Goal: Transaction & Acquisition: Obtain resource

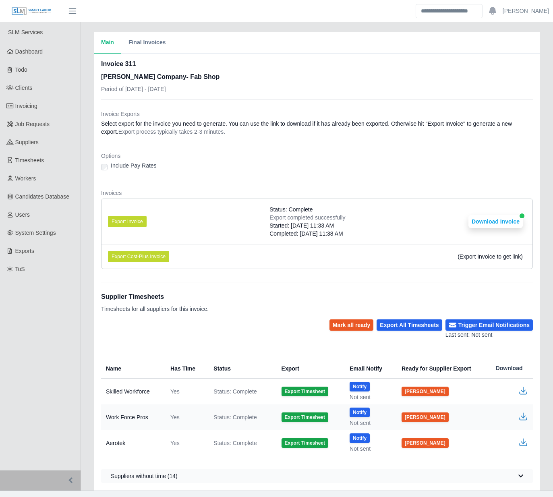
click at [86, 161] on div "Main Final Invoices Invoice 311 [PERSON_NAME] Company- Fab Shop Period of [DATE…" at bounding box center [317, 261] width 472 height 458
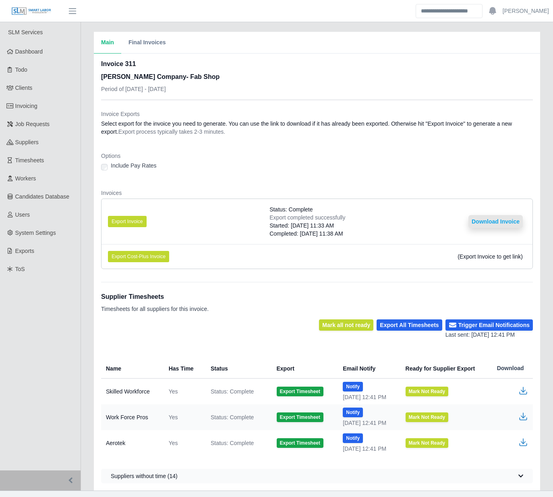
click at [507, 224] on button "Download Invoice" at bounding box center [495, 221] width 54 height 13
click at [48, 159] on link "Timesheets" at bounding box center [40, 160] width 80 height 18
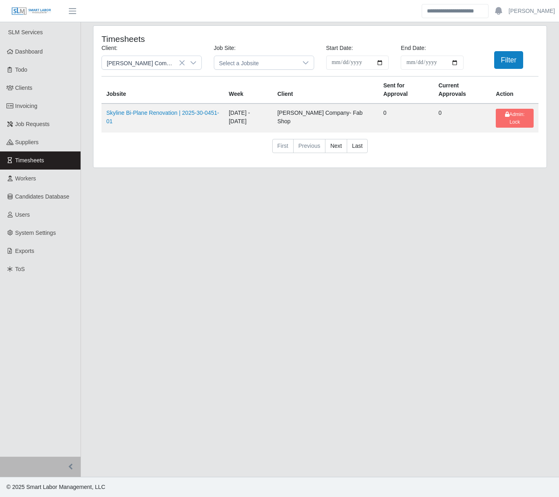
click at [272, 39] on h4 "Timesheets" at bounding box center [188, 39] width 175 height 10
click at [84, 105] on div "Timesheets Client: Lee Company- Fab Shop Job Site: Select a Jobsite Start Date:…" at bounding box center [320, 101] width 478 height 152
click at [85, 106] on div "Timesheets Client: Lee Company- Fab Shop Job Site: Select a Jobsite Start Date:…" at bounding box center [320, 101] width 478 height 152
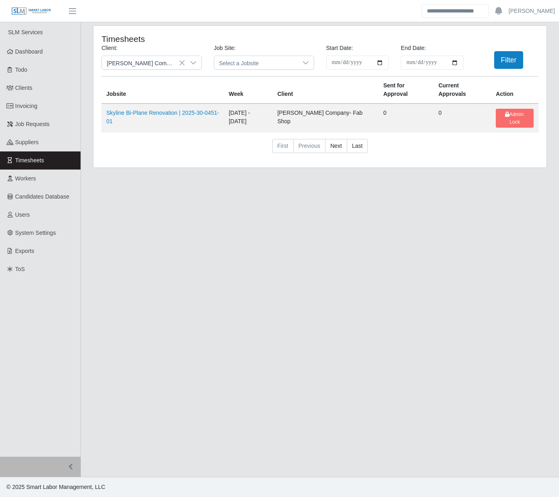
click at [85, 106] on div "Timesheets Client: Lee Company- Fab Shop Job Site: Select a Jobsite Start Date:…" at bounding box center [320, 101] width 478 height 152
click at [85, 102] on div "Timesheets Client: Lee Company- Fab Shop Job Site: Select a Jobsite Start Date:…" at bounding box center [320, 101] width 478 height 152
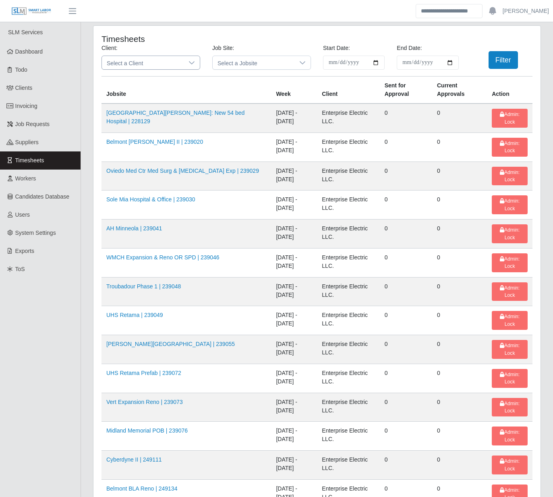
click at [173, 56] on span "Select a Client" at bounding box center [143, 62] width 82 height 13
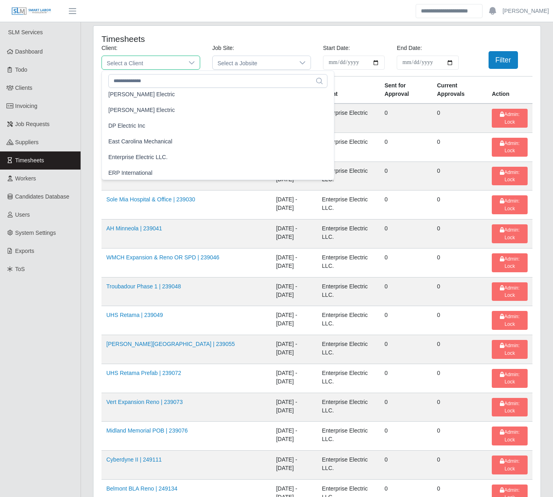
scroll to position [271, 0]
click at [157, 150] on li "Enterprise Electric LLC." at bounding box center [217, 156] width 229 height 15
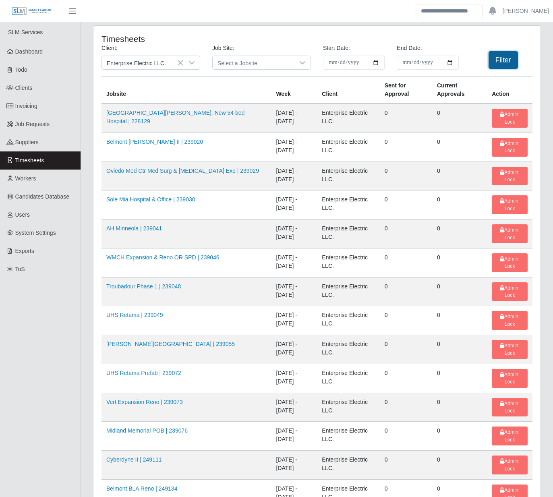
click at [497, 58] on button "Filter" at bounding box center [502, 60] width 29 height 18
click at [375, 62] on input "**********" at bounding box center [354, 63] width 62 height 14
click at [498, 64] on button "Filter" at bounding box center [502, 60] width 29 height 18
click at [451, 62] on input "End Date:" at bounding box center [427, 63] width 62 height 14
type input "**********"
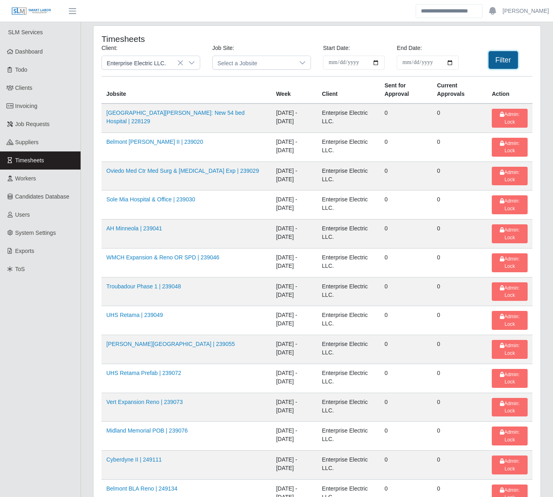
click at [504, 62] on button "Filter" at bounding box center [502, 60] width 29 height 18
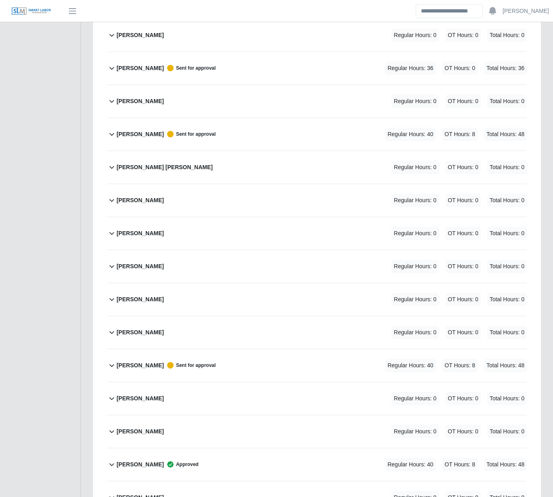
scroll to position [1269, 0]
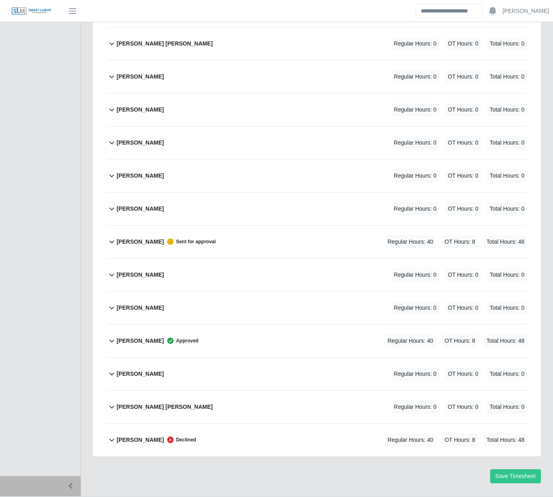
click at [309, 423] on div "Walter Womble Declined Regular Hours: 40 OT Hours: 8 Total Hours: 48" at bounding box center [321, 439] width 410 height 33
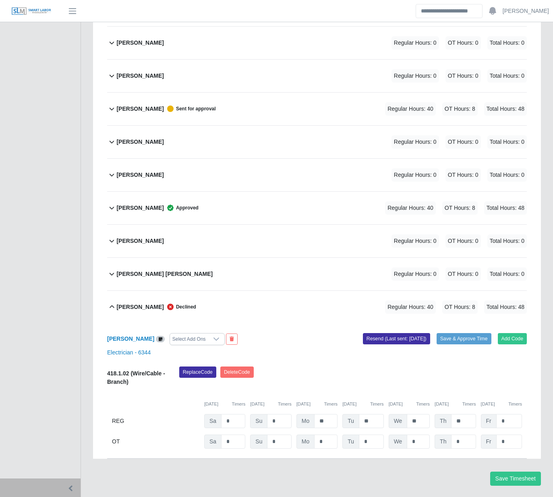
scroll to position [1404, 0]
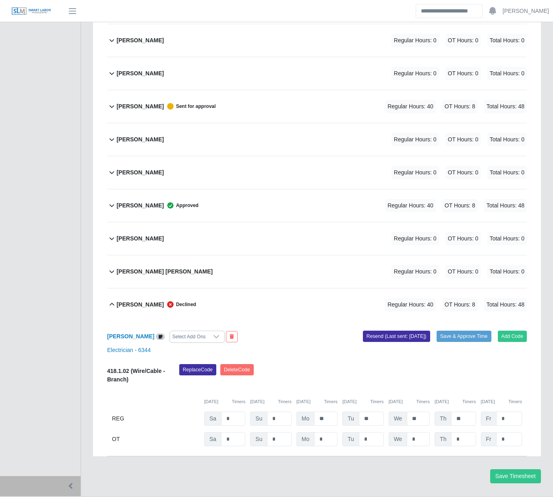
click at [316, 292] on div "Walter Womble Declined Regular Hours: 40 OT Hours: 8 Total Hours: 48" at bounding box center [321, 304] width 410 height 33
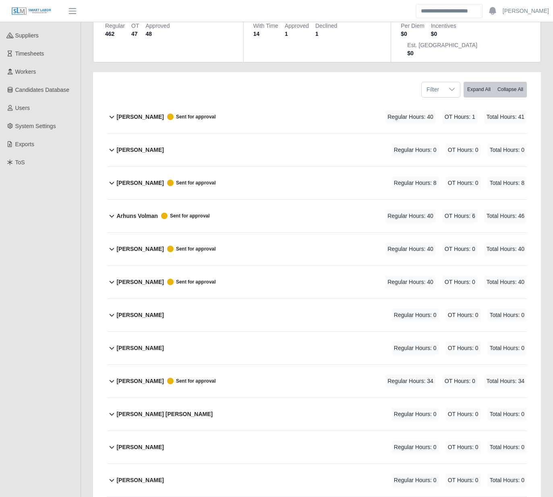
scroll to position [0, 0]
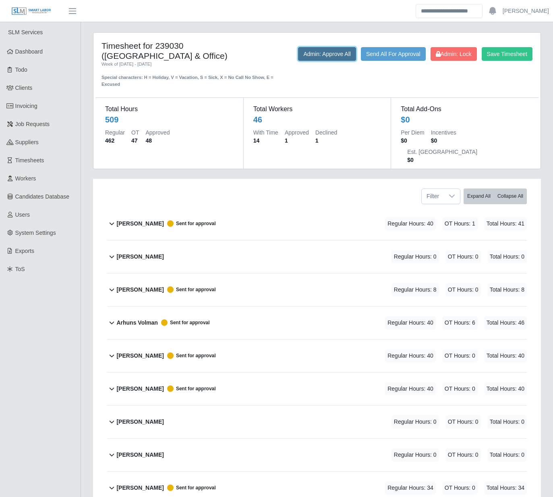
click at [321, 57] on button "Admin: Approve All" at bounding box center [327, 54] width 58 height 14
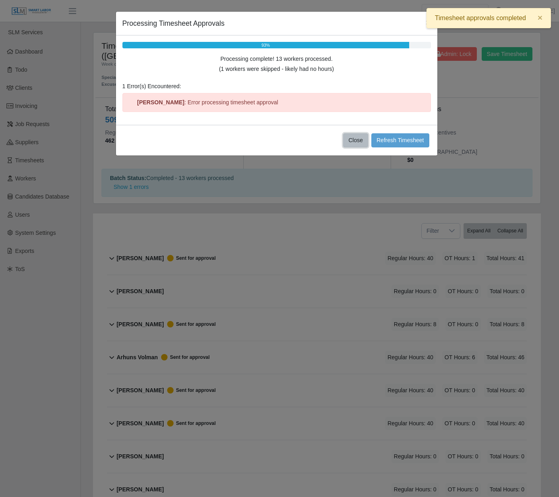
click at [354, 142] on button "Close" at bounding box center [355, 140] width 25 height 14
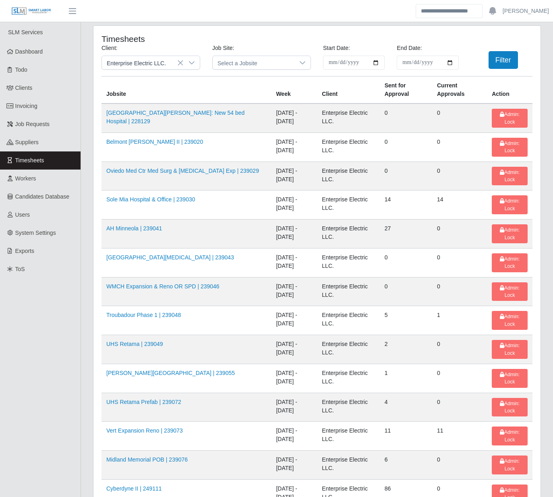
drag, startPoint x: 136, startPoint y: 346, endPoint x: 86, endPoint y: 355, distance: 50.7
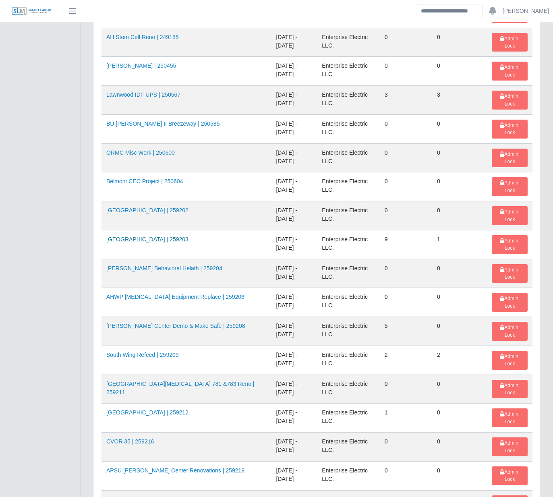
scroll to position [712, 0]
click at [85, 316] on div "**********" at bounding box center [317, 83] width 472 height 1538
click at [87, 307] on div "**********" at bounding box center [317, 83] width 460 height 1538
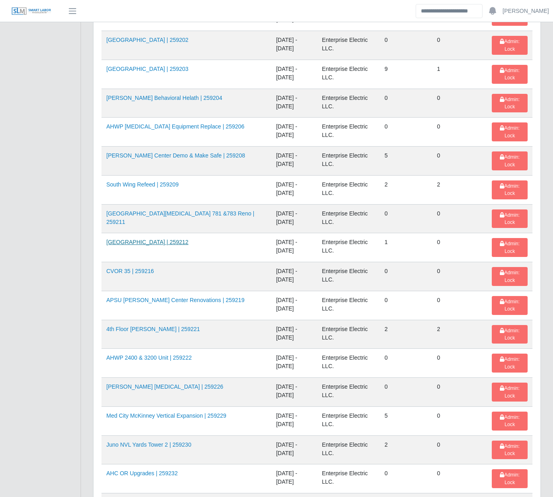
scroll to position [882, 0]
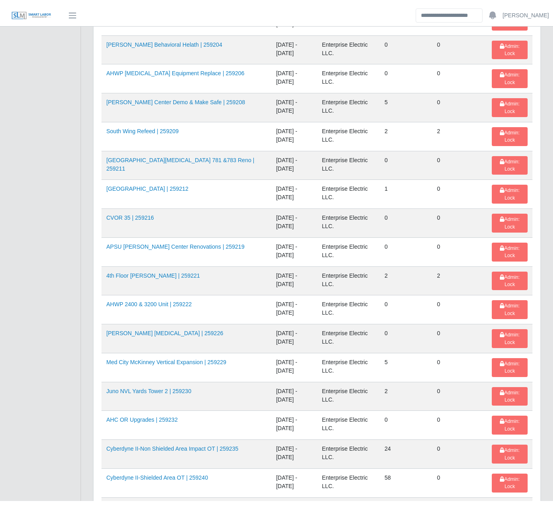
scroll to position [940, 0]
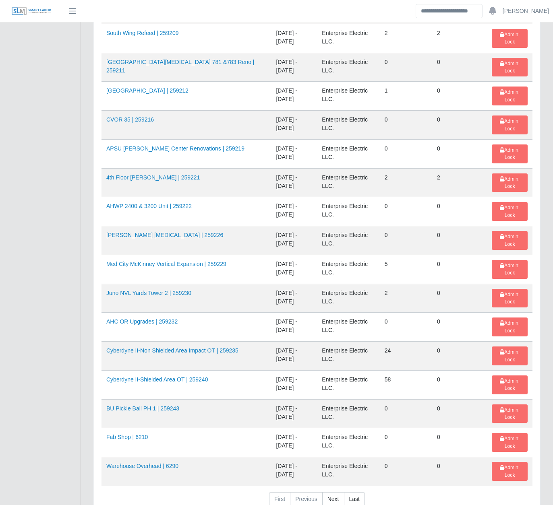
scroll to position [1079, 0]
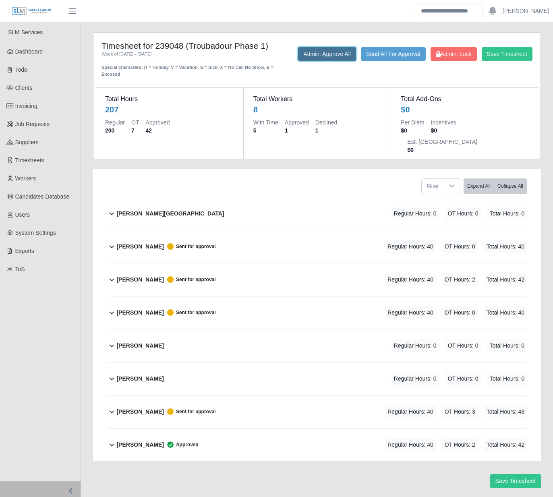
click at [312, 53] on button "Admin: Approve All" at bounding box center [327, 54] width 58 height 14
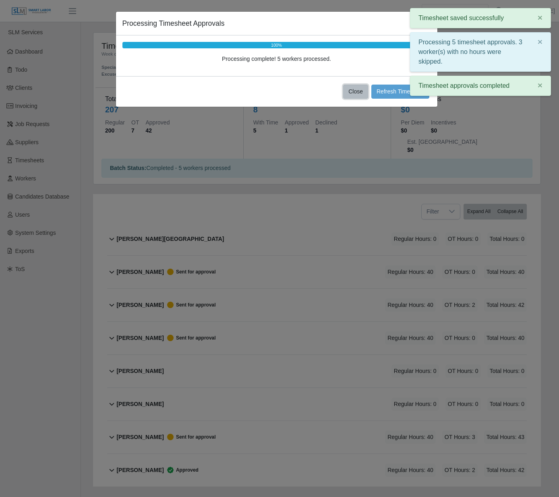
click at [351, 91] on button "Close" at bounding box center [355, 92] width 25 height 14
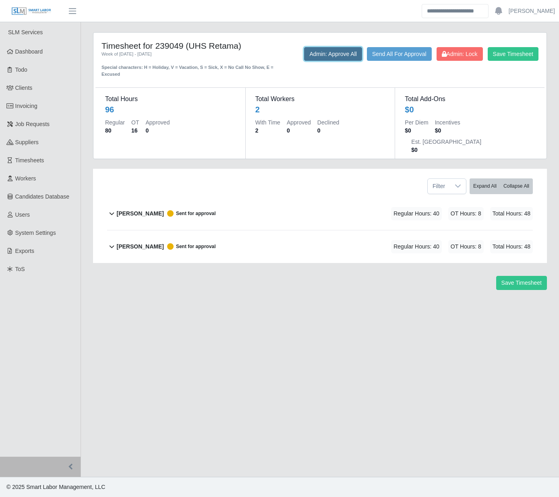
click at [307, 52] on button "Admin: Approve All" at bounding box center [333, 54] width 58 height 14
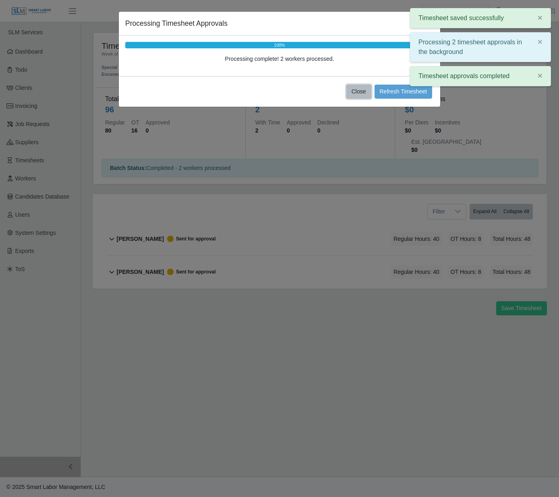
click at [362, 89] on button "Close" at bounding box center [358, 92] width 25 height 14
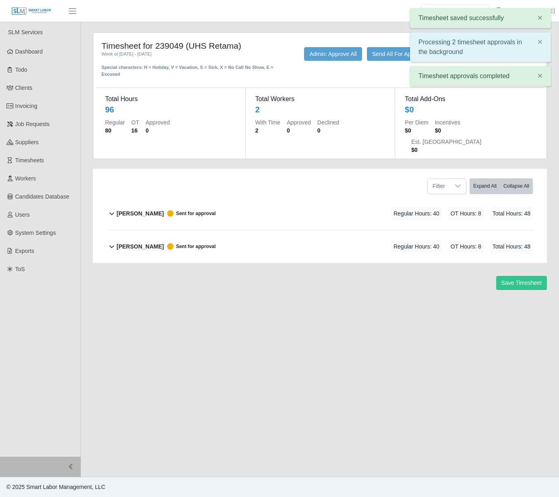
click at [153, 142] on div "Timesheet for 239049 (UHS Retama) Week of 08/02/2025 - 08/08/2025 Special chara…" at bounding box center [320, 167] width 466 height 270
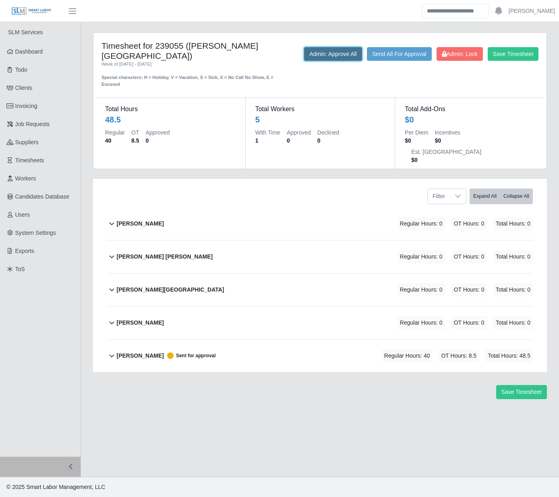
click at [354, 51] on button "Admin: Approve All" at bounding box center [333, 54] width 58 height 14
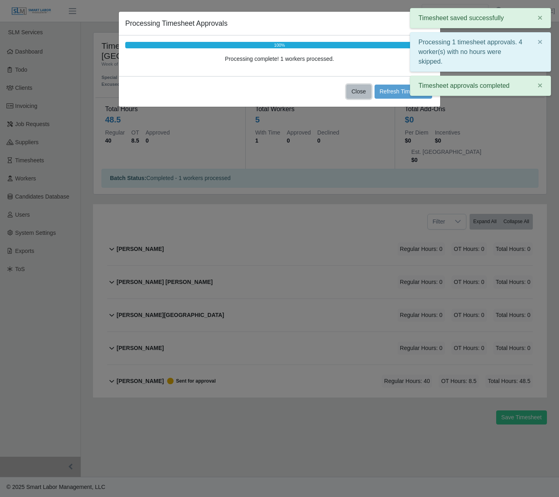
click at [356, 86] on button "Close" at bounding box center [358, 92] width 25 height 14
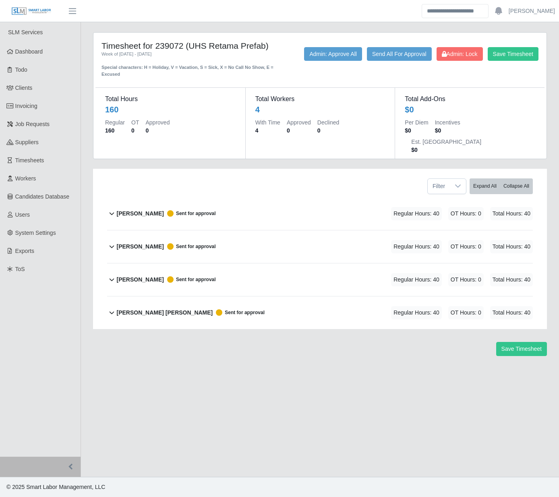
click at [316, 62] on div "Save Timesheet Admin: Lock Send All For Approval Admin: Approve All" at bounding box center [414, 62] width 262 height 31
click at [314, 54] on button "Admin: Approve All" at bounding box center [333, 54] width 58 height 14
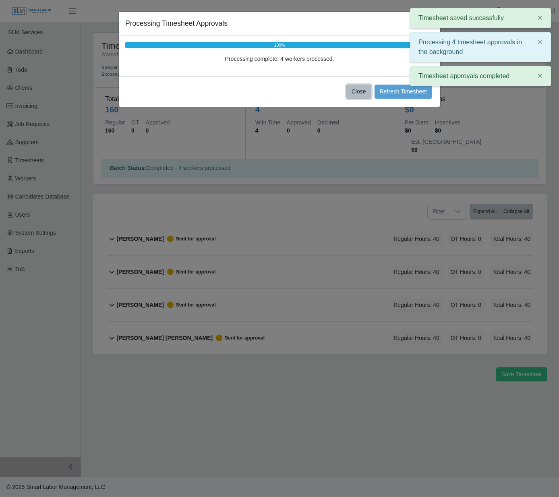
click at [359, 90] on button "Close" at bounding box center [358, 92] width 25 height 14
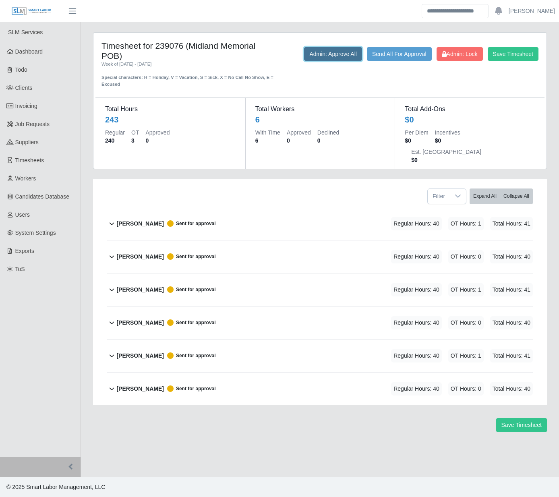
click at [314, 59] on button "Admin: Approve All" at bounding box center [333, 54] width 58 height 14
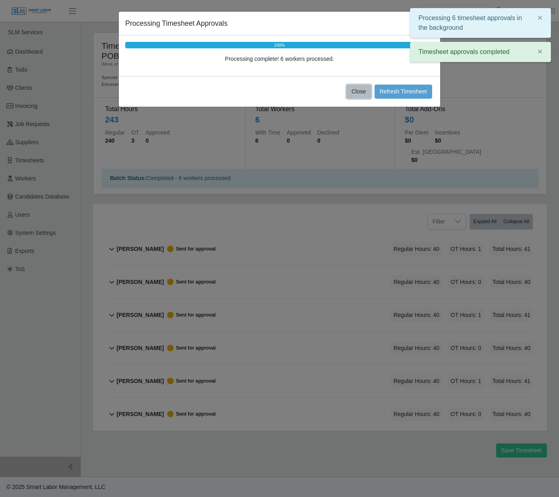
click at [358, 88] on button "Close" at bounding box center [358, 92] width 25 height 14
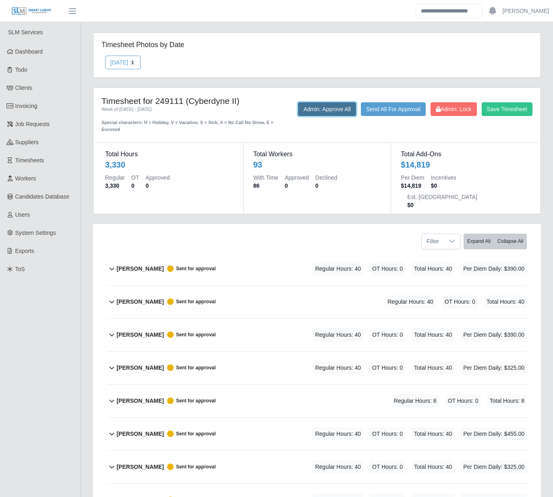
click at [302, 109] on button "Admin: Approve All" at bounding box center [327, 109] width 58 height 14
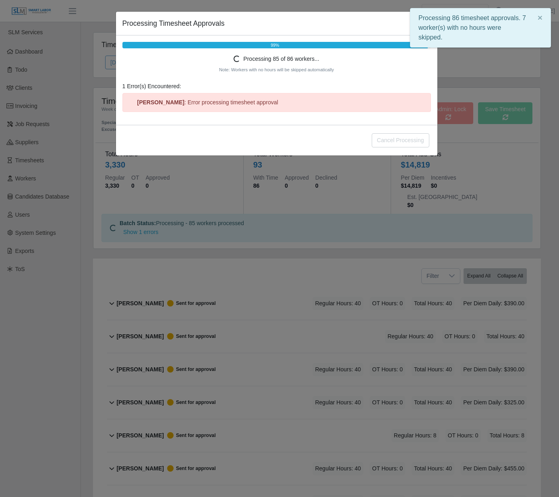
click at [86, 236] on div "Processing Timesheet Approvals × 99% Processing 85 of 86 workers... Note: Worke…" at bounding box center [279, 248] width 559 height 497
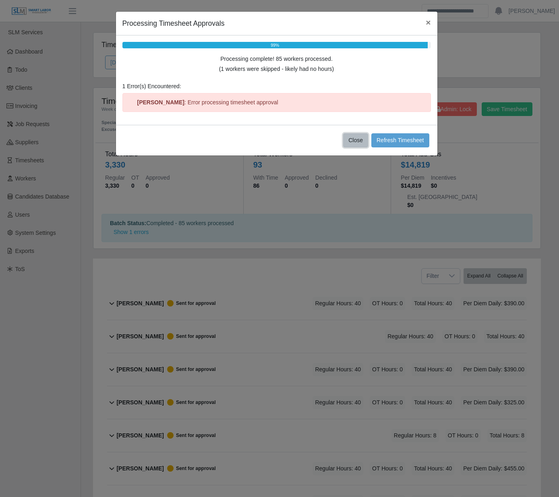
click at [359, 139] on button "Close" at bounding box center [355, 140] width 25 height 14
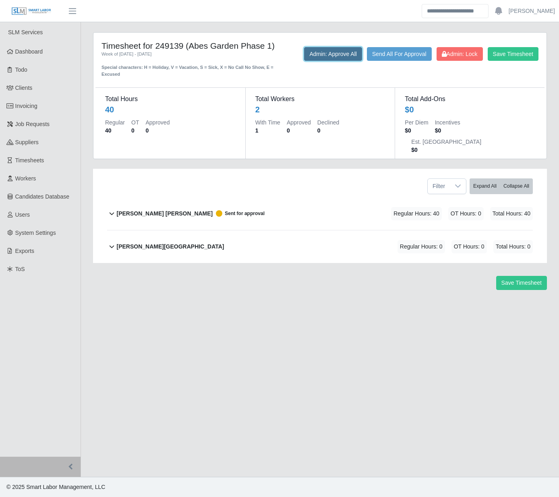
click at [310, 58] on button "Admin: Approve All" at bounding box center [333, 54] width 58 height 14
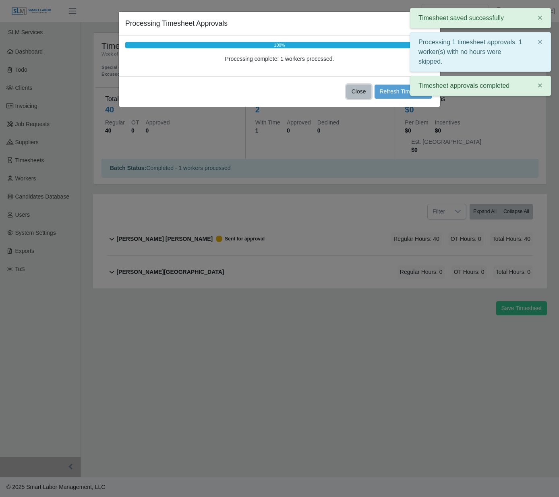
click at [355, 96] on button "Close" at bounding box center [358, 92] width 25 height 14
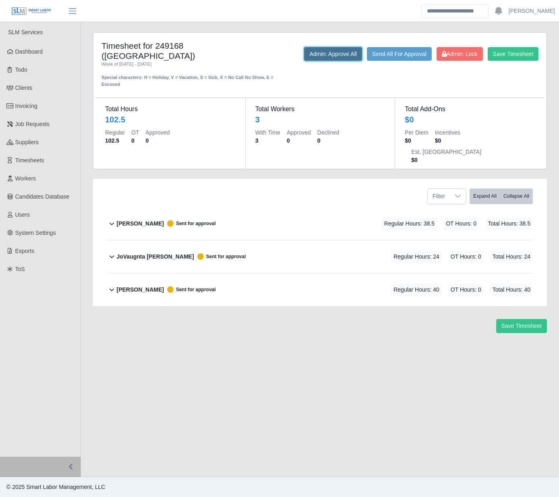
click at [340, 53] on button "Admin: Approve All" at bounding box center [333, 54] width 58 height 14
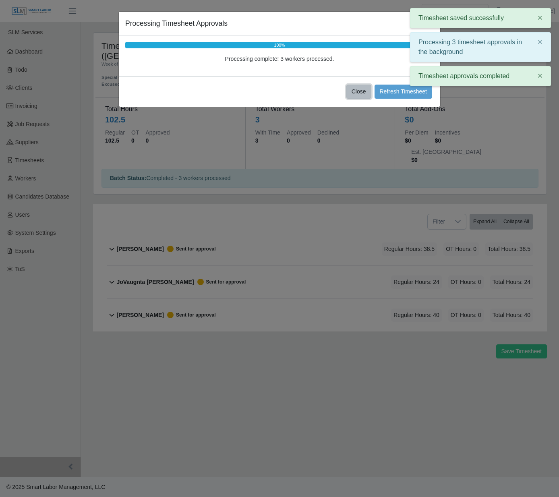
click at [355, 90] on button "Close" at bounding box center [358, 92] width 25 height 14
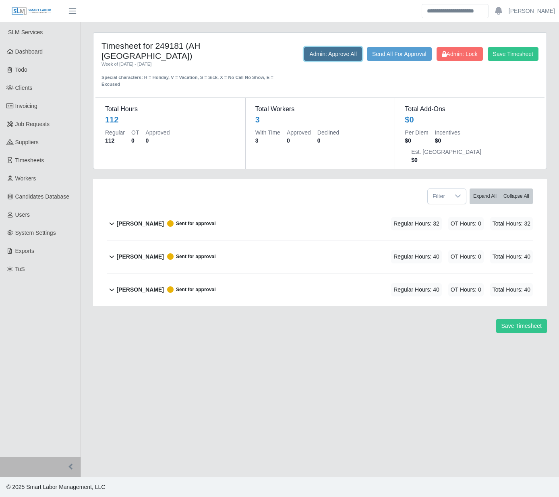
click at [331, 52] on button "Admin: Approve All" at bounding box center [333, 54] width 58 height 14
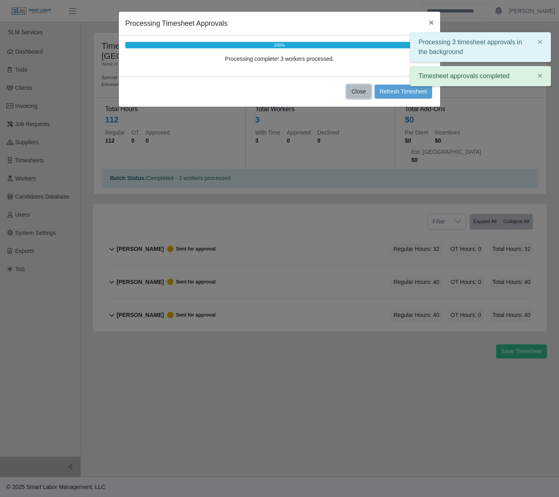
click at [357, 93] on button "Close" at bounding box center [358, 92] width 25 height 14
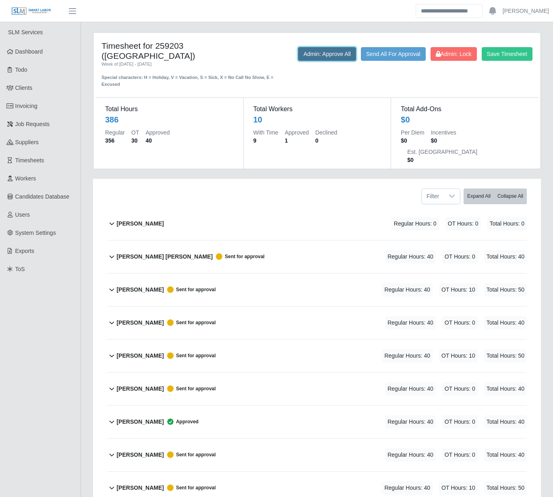
click at [317, 57] on button "Admin: Approve All" at bounding box center [327, 54] width 58 height 14
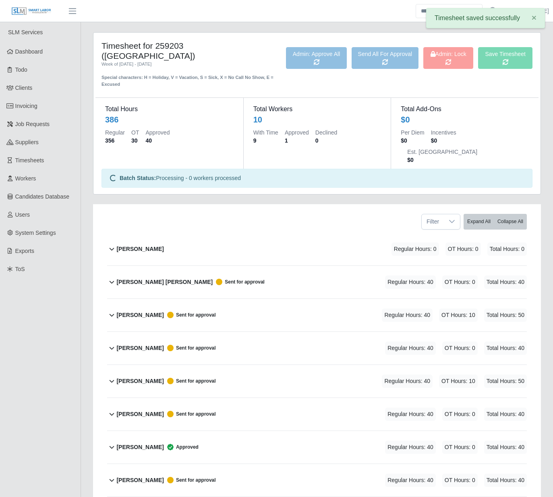
click at [85, 223] on div "Timesheet for 259203 ([GEOGRAPHIC_DATA]) Week of [DATE] - [DATE] Special charac…" at bounding box center [317, 317] width 472 height 570
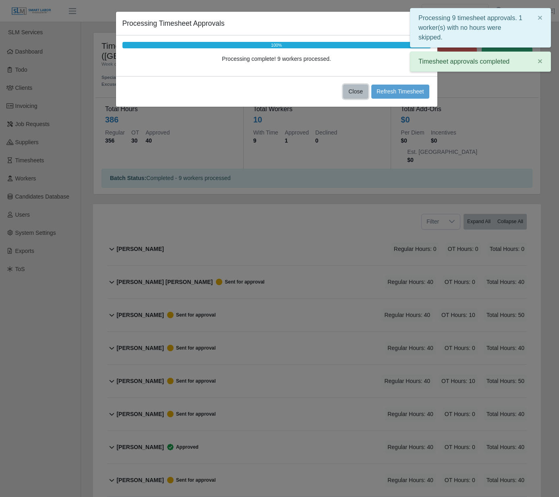
click at [355, 87] on button "Close" at bounding box center [355, 92] width 25 height 14
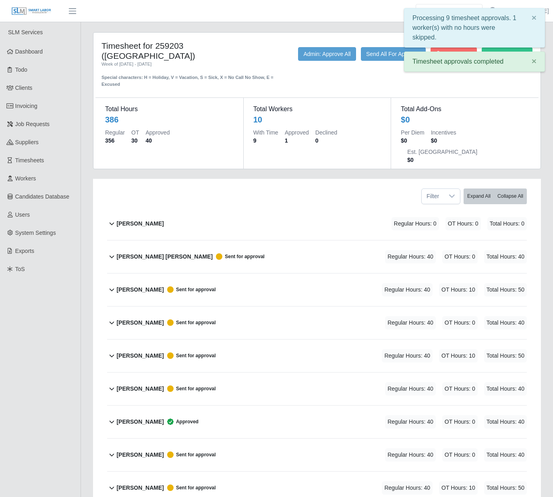
click at [85, 246] on div "Timesheet for 259203 (MCH High Street Tower) Week of 08/02/2025 - 08/08/2025 Sp…" at bounding box center [317, 304] width 472 height 545
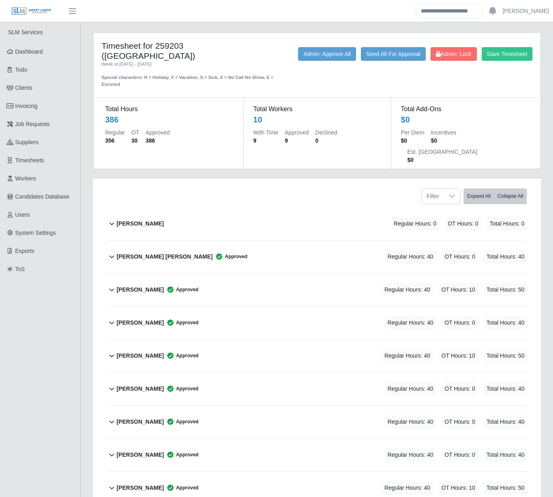
click at [84, 261] on div "Timesheet for 259203 ([GEOGRAPHIC_DATA]) Week of [DATE] - [DATE] Special charac…" at bounding box center [317, 304] width 472 height 545
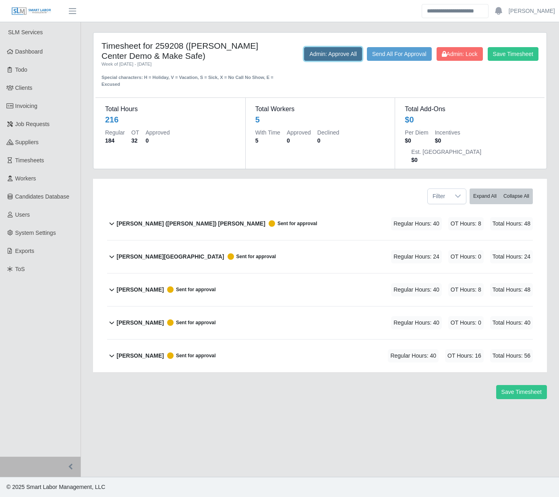
click at [313, 52] on button "Admin: Approve All" at bounding box center [333, 54] width 58 height 14
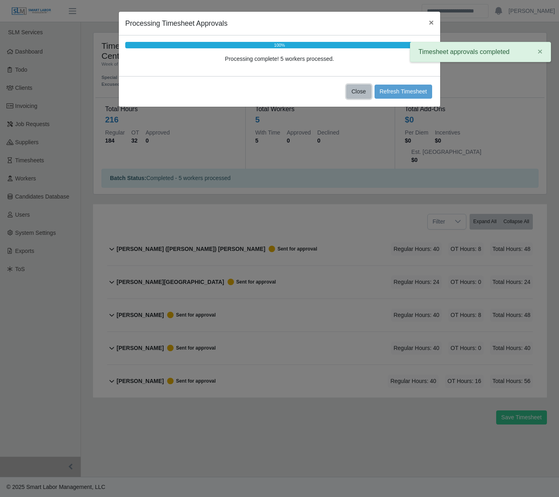
click at [349, 89] on button "Close" at bounding box center [358, 92] width 25 height 14
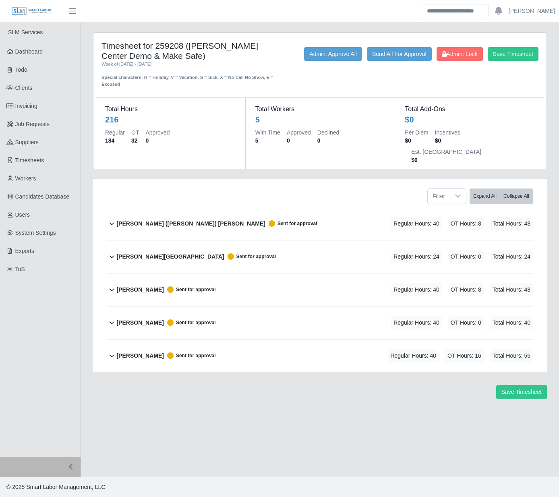
click at [84, 238] on div "Timesheet for 259208 (VU Seigenthaler Center Demo & Make Safe) Week of 08/02/20…" at bounding box center [320, 222] width 478 height 380
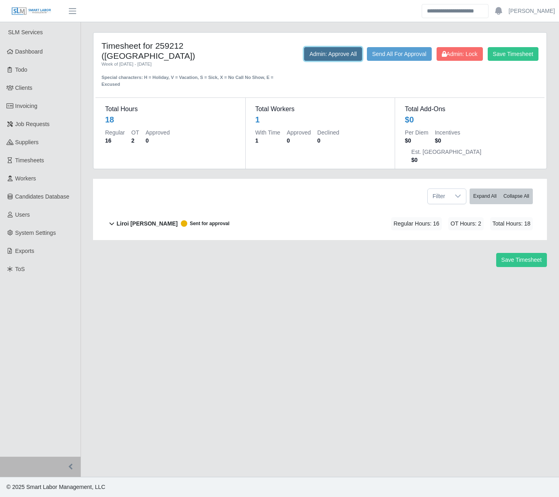
click at [336, 51] on button "Admin: Approve All" at bounding box center [333, 54] width 58 height 14
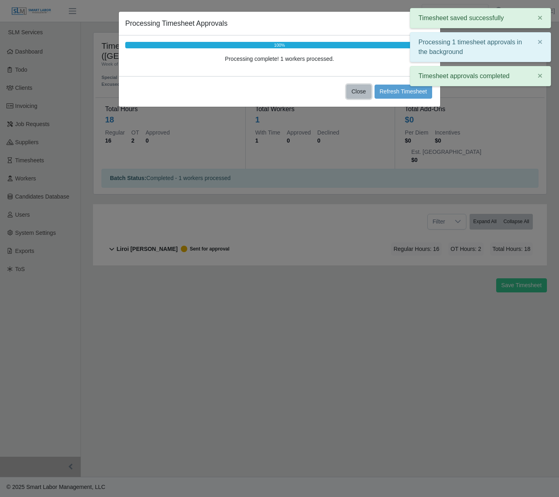
click at [365, 89] on button "Close" at bounding box center [358, 92] width 25 height 14
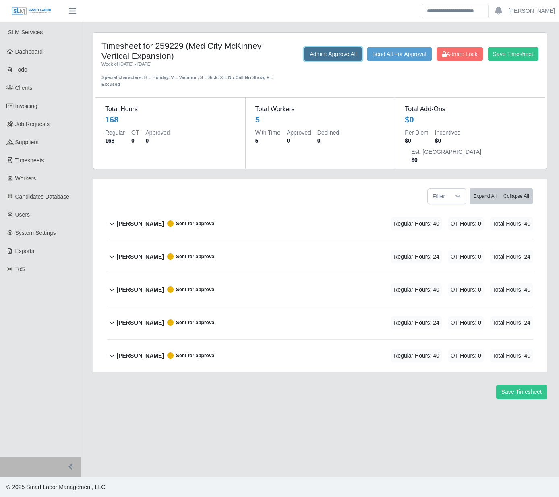
click at [323, 53] on button "Admin: Approve All" at bounding box center [333, 54] width 58 height 14
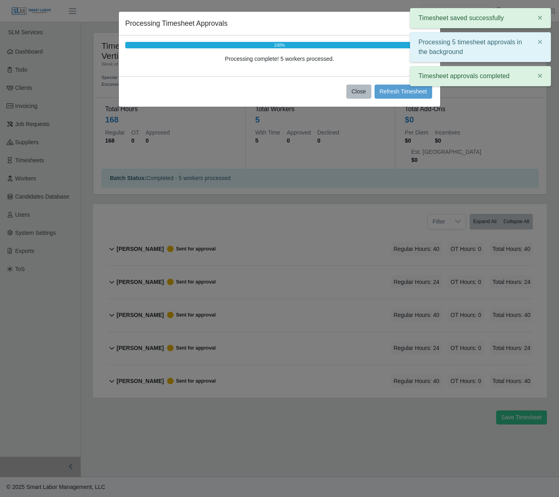
click at [362, 91] on button "Close" at bounding box center [358, 92] width 25 height 14
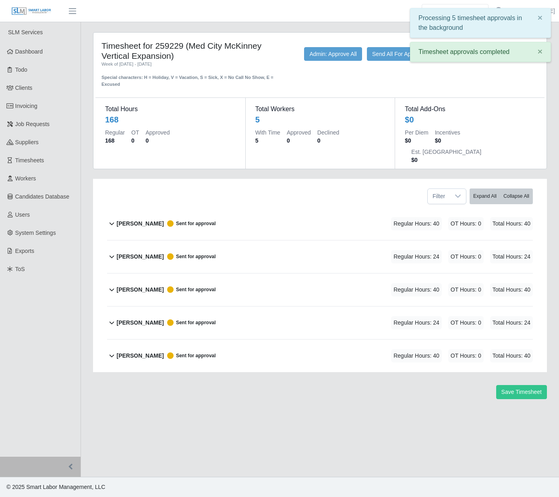
click at [89, 233] on div "Timesheet for 259229 (Med City McKinney Vertical Expansion) Week of 08/02/2025 …" at bounding box center [320, 222] width 466 height 380
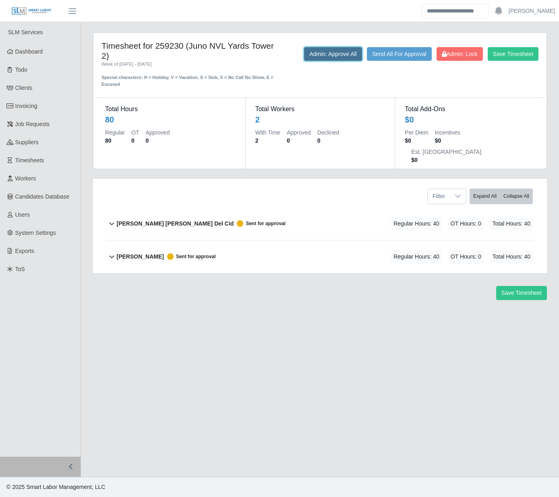
click at [318, 52] on button "Admin: Approve All" at bounding box center [333, 54] width 58 height 14
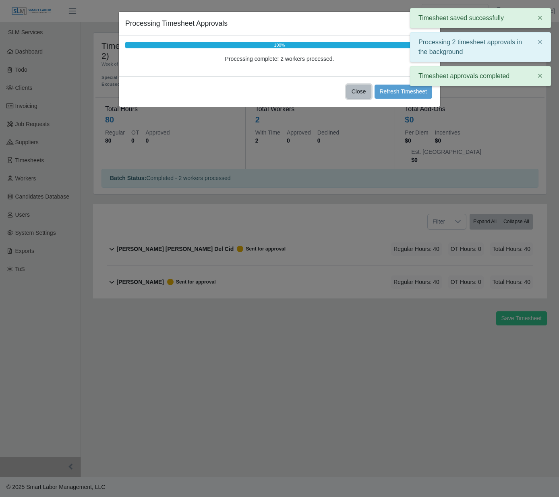
click at [355, 89] on button "Close" at bounding box center [358, 92] width 25 height 14
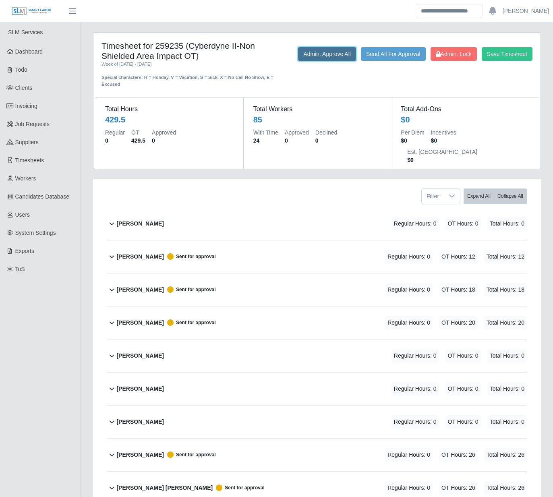
click at [320, 56] on button "Admin: Approve All" at bounding box center [327, 54] width 58 height 14
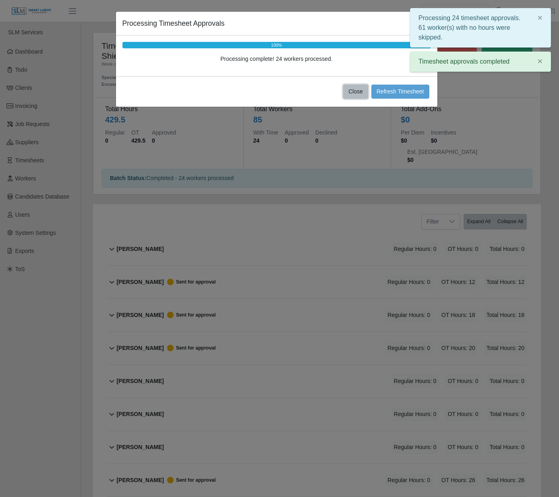
click at [357, 93] on button "Close" at bounding box center [355, 92] width 25 height 14
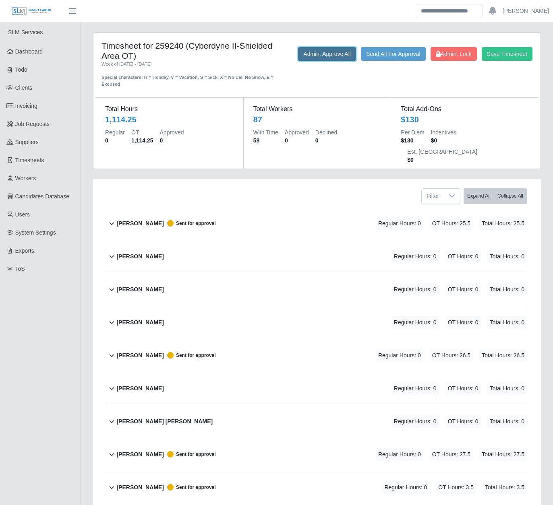
click at [303, 60] on button "Admin: Approve All" at bounding box center [327, 54] width 58 height 14
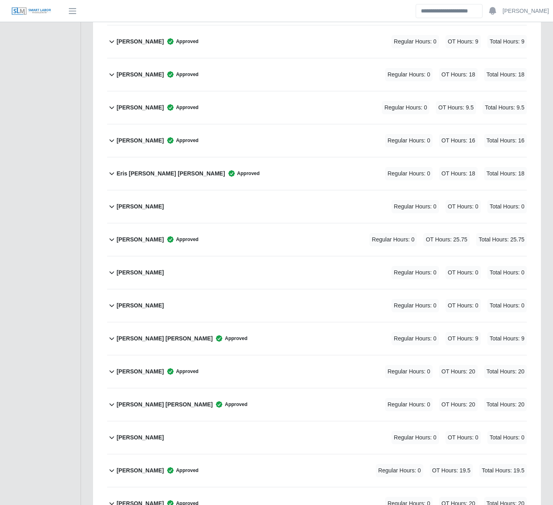
scroll to position [1083, 0]
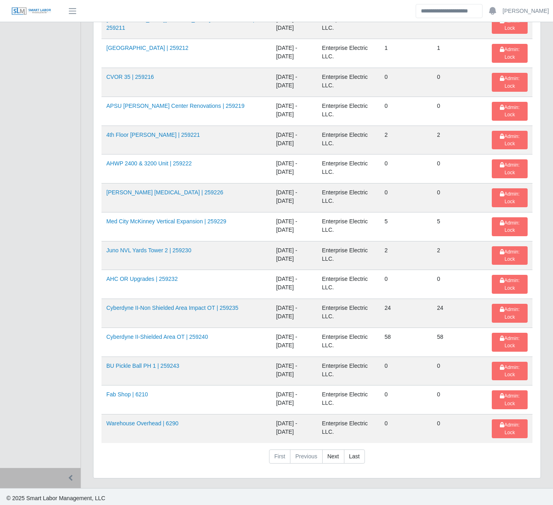
scroll to position [1076, 0]
click at [331, 457] on link "Next" at bounding box center [333, 456] width 22 height 14
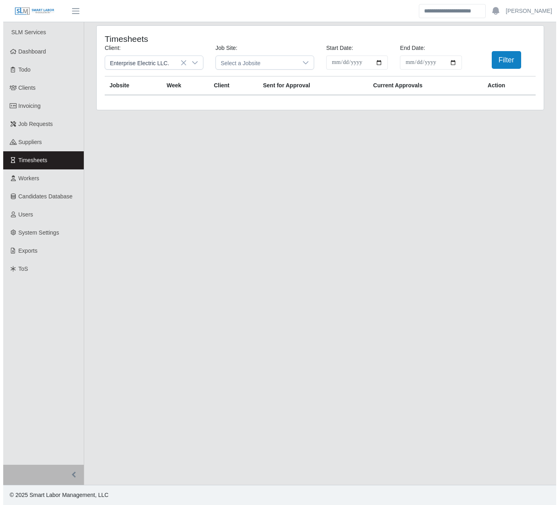
scroll to position [0, 0]
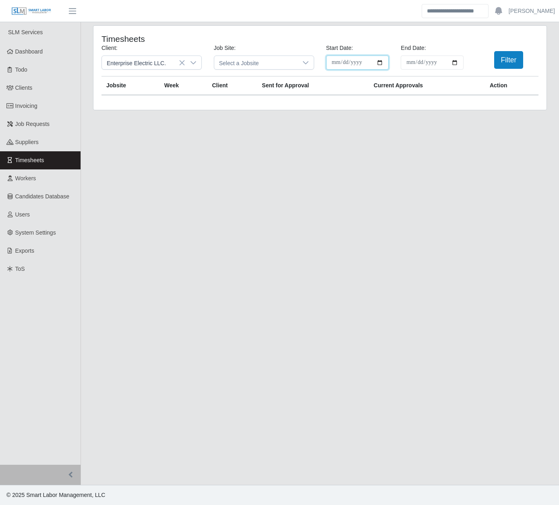
click at [379, 64] on input "**********" at bounding box center [357, 63] width 63 height 14
click at [505, 59] on button "Filter" at bounding box center [508, 60] width 29 height 18
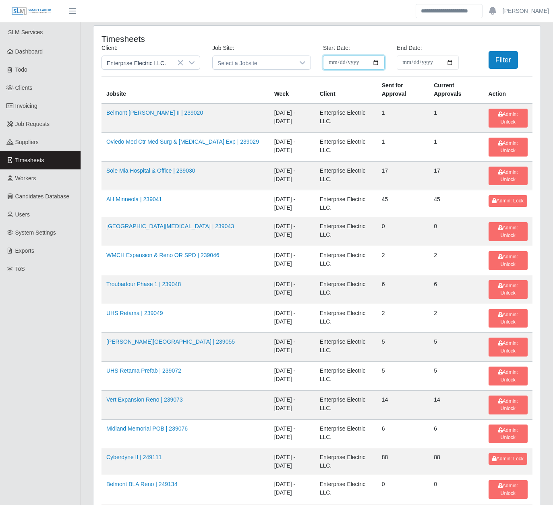
click at [376, 61] on input "Start Date:" at bounding box center [354, 63] width 62 height 14
click at [505, 58] on button "Filter" at bounding box center [502, 60] width 29 height 18
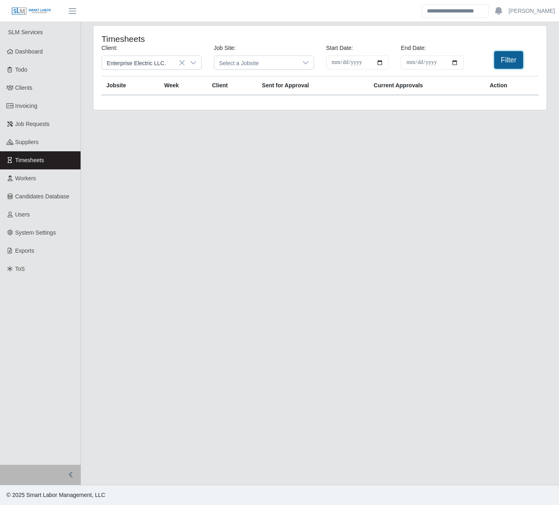
click at [507, 59] on button "Filter" at bounding box center [508, 60] width 29 height 18
click at [456, 62] on input "**********" at bounding box center [431, 63] width 63 height 14
click at [454, 63] on input "**********" at bounding box center [431, 63] width 63 height 14
click at [382, 62] on input "**********" at bounding box center [357, 63] width 63 height 14
click at [514, 62] on button "Filter" at bounding box center [508, 60] width 29 height 18
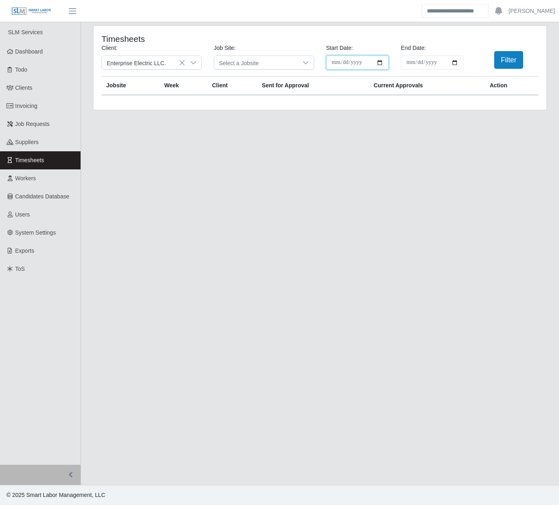
click at [378, 62] on input "**********" at bounding box center [357, 63] width 63 height 14
click at [496, 62] on button "Filter" at bounding box center [508, 60] width 29 height 18
click at [381, 63] on input "**********" at bounding box center [357, 63] width 63 height 14
type input "**********"
click at [518, 60] on button "Filter" at bounding box center [508, 60] width 29 height 18
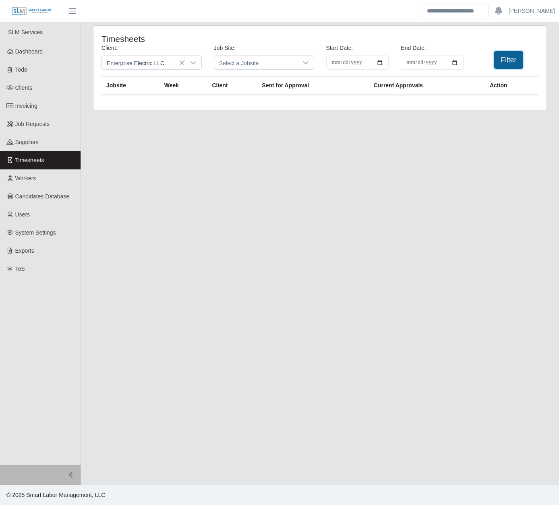
click at [516, 55] on button "Filter" at bounding box center [508, 60] width 29 height 18
click at [515, 55] on button "Filter" at bounding box center [508, 60] width 29 height 18
click at [153, 63] on span "Enterprise Electric LLC." at bounding box center [143, 62] width 83 height 13
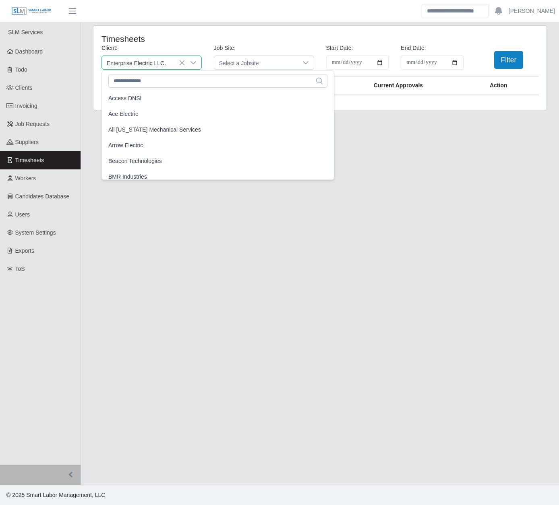
scroll to position [256, 0]
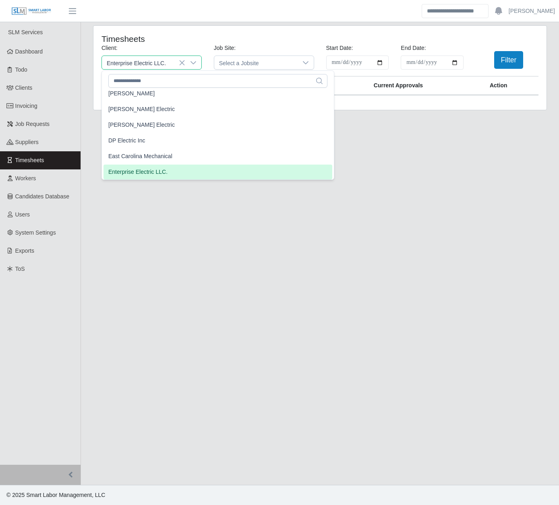
click at [154, 63] on span "Enterprise Electric LLC." at bounding box center [143, 62] width 83 height 13
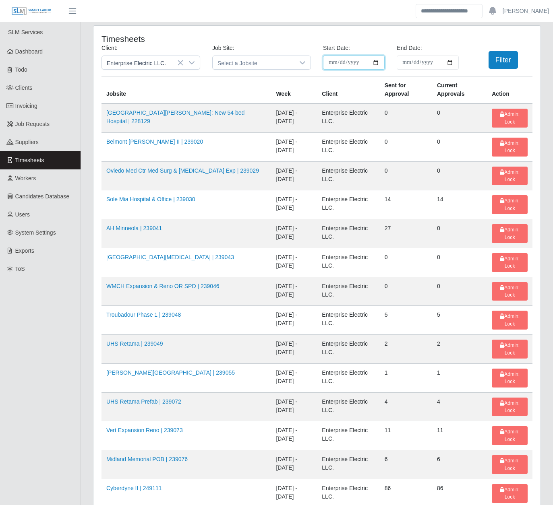
click at [374, 64] on input "**********" at bounding box center [354, 63] width 62 height 14
type input "**********"
click at [505, 58] on button "Filter" at bounding box center [502, 60] width 29 height 18
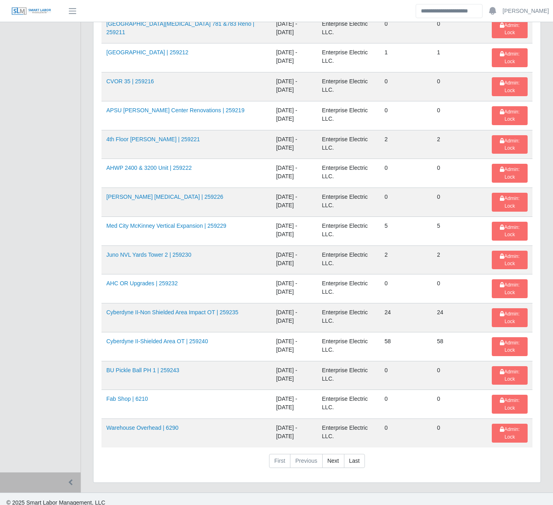
scroll to position [1079, 0]
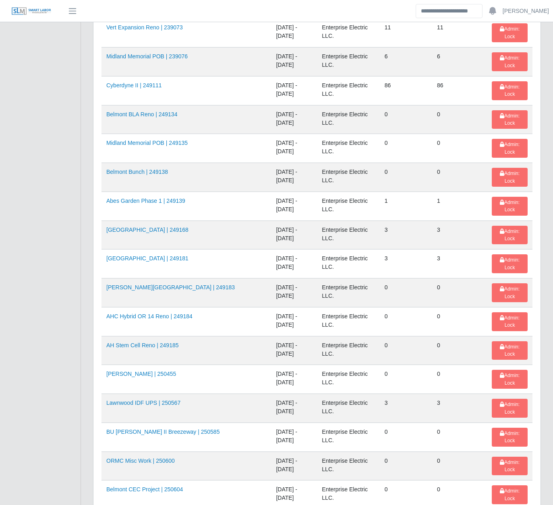
scroll to position [0, 0]
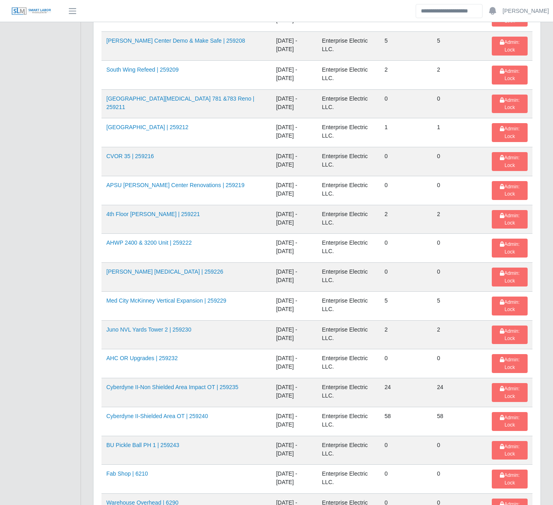
scroll to position [1079, 0]
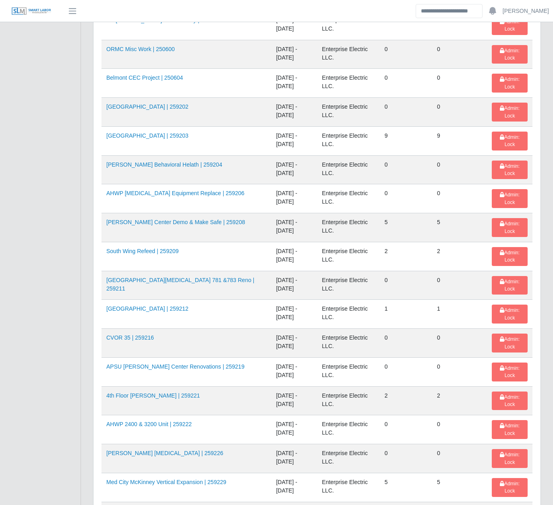
scroll to position [815, 0]
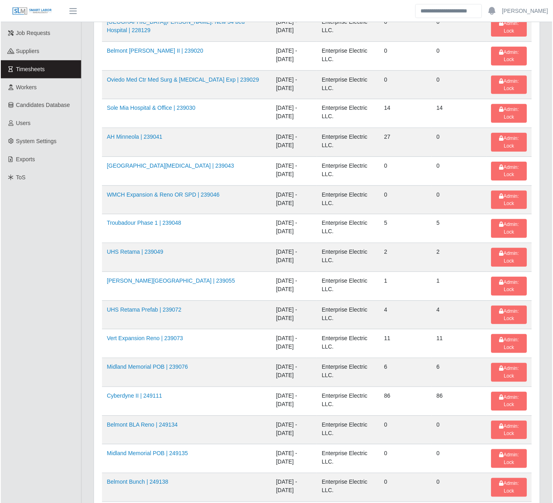
scroll to position [0, 0]
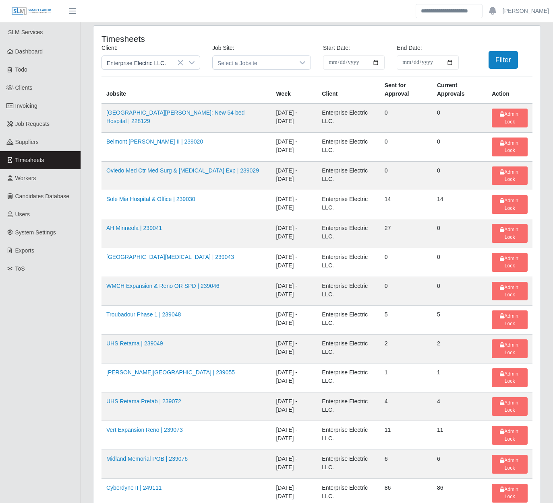
click at [56, 105] on link "Invoicing" at bounding box center [40, 106] width 80 height 18
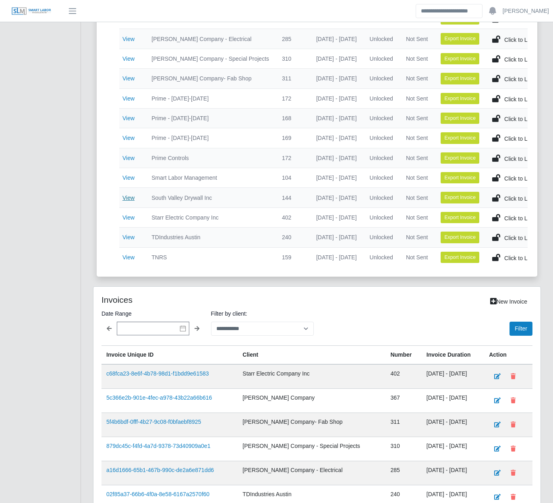
scroll to position [336, 0]
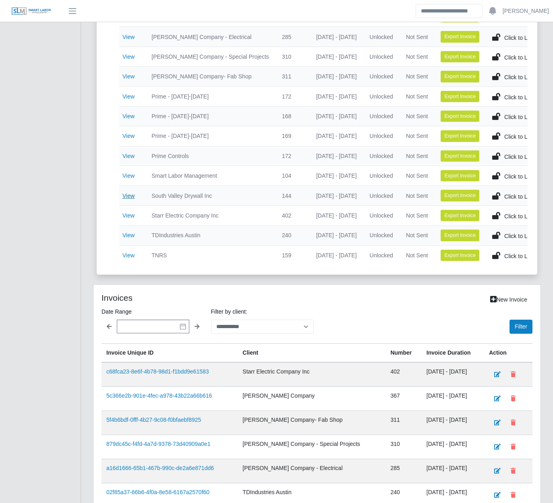
click at [128, 197] on link "View" at bounding box center [128, 196] width 12 height 6
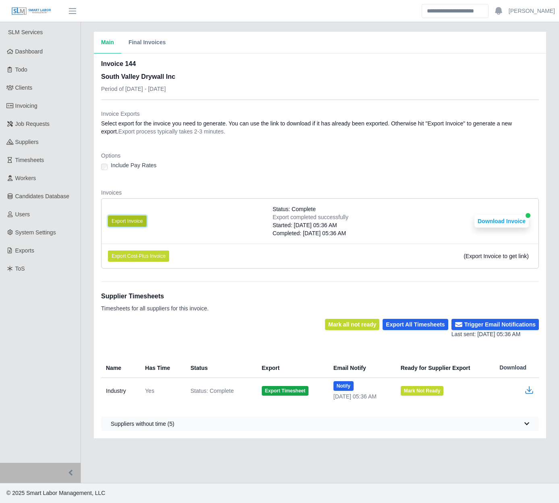
click at [135, 216] on button "Export Invoice" at bounding box center [127, 221] width 39 height 11
click at [507, 225] on button "Download Invoice" at bounding box center [501, 221] width 54 height 13
